Goal: Task Accomplishment & Management: Use online tool/utility

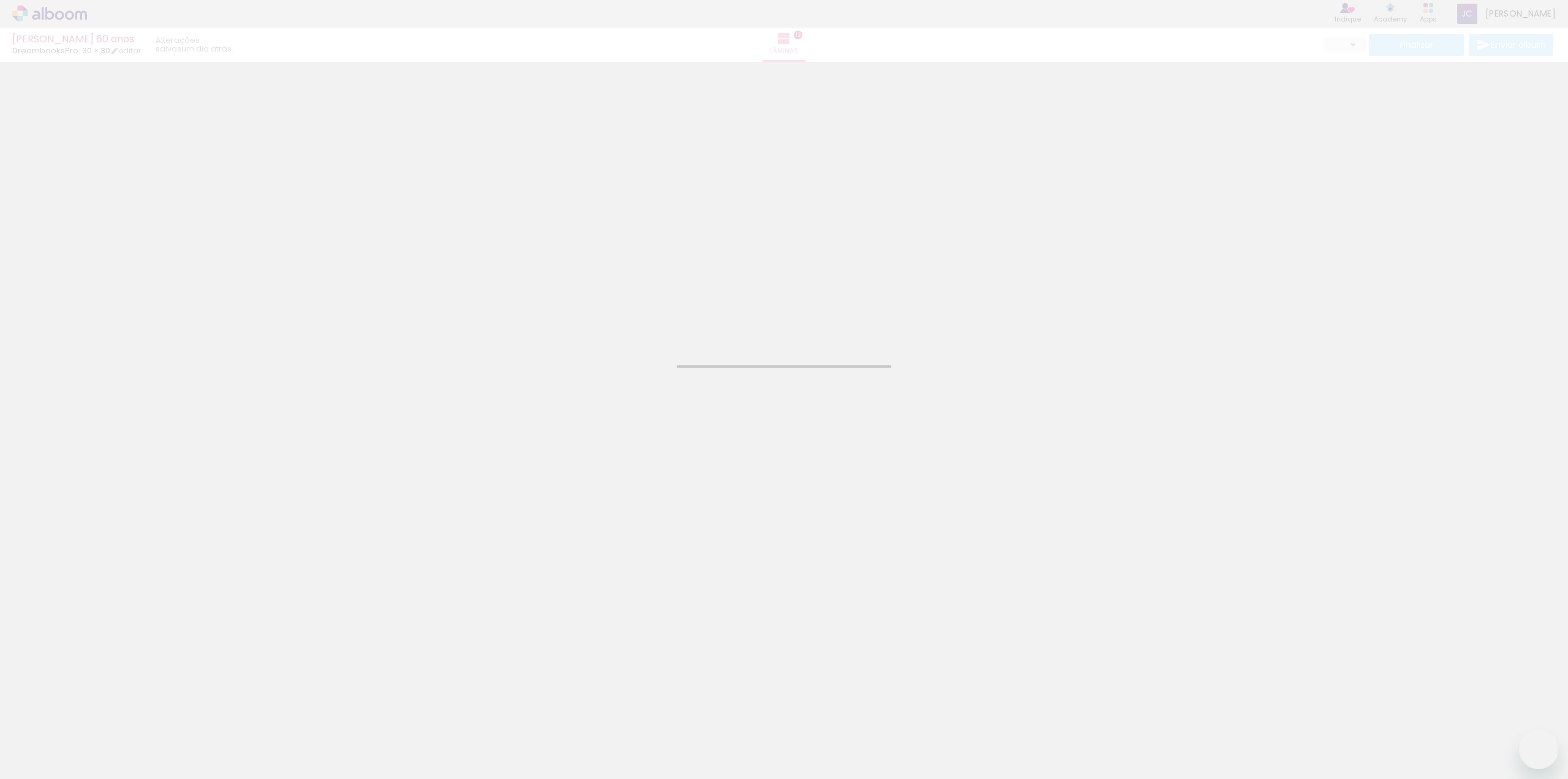
type input "JPG"
type input "Alta, 300 DPI"
